Goal: Communication & Community: Share content

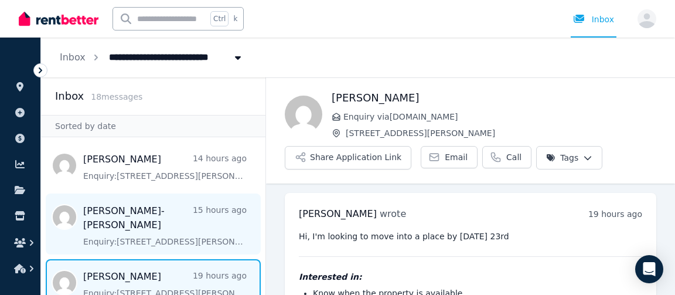
scroll to position [98, 0]
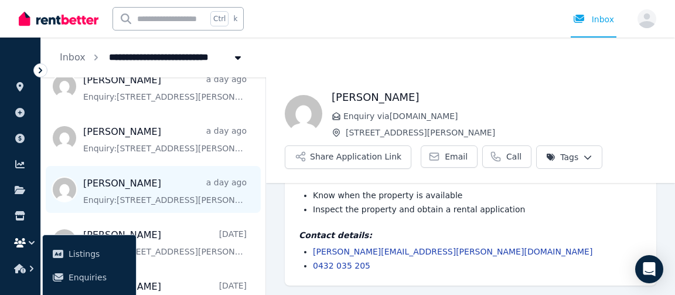
scroll to position [380, 0]
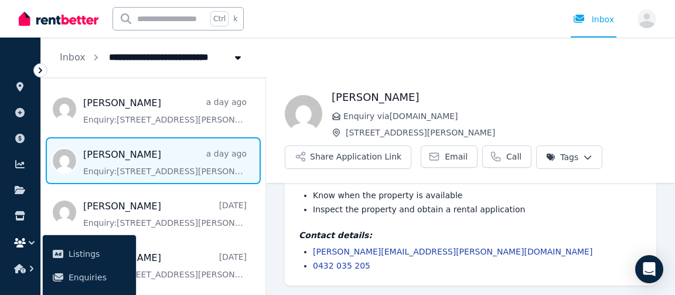
click at [169, 152] on span "Message list" at bounding box center [153, 160] width 224 height 47
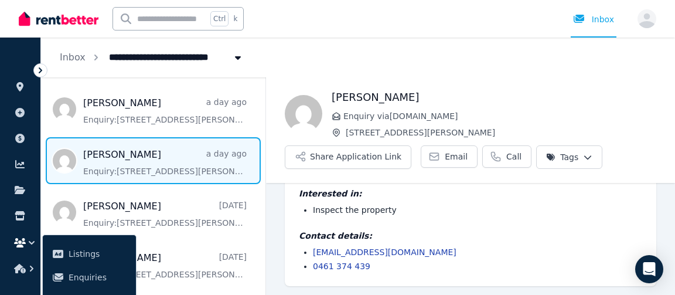
scroll to position [84, 0]
click at [362, 157] on button "Share Application Link" at bounding box center [348, 156] width 127 height 23
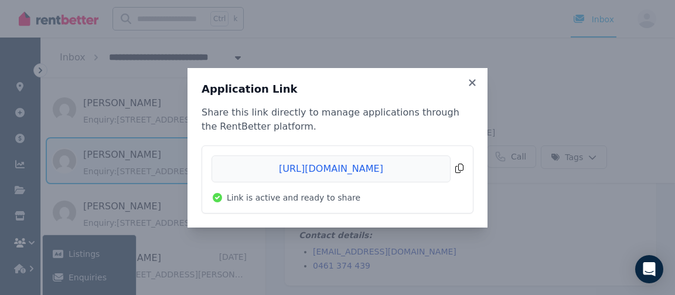
click at [383, 168] on span "Copied!" at bounding box center [338, 168] width 252 height 27
click at [536, 101] on div "Application Link Share this link directly to manage applications through the Re…" at bounding box center [337, 147] width 675 height 295
click at [471, 84] on icon at bounding box center [472, 82] width 6 height 6
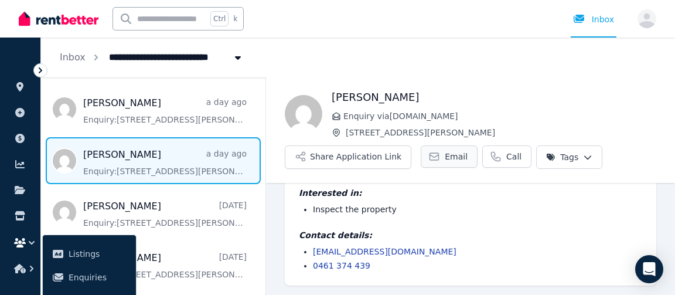
click at [428, 156] on icon at bounding box center [434, 157] width 12 height 12
